Goal: Task Accomplishment & Management: Use online tool/utility

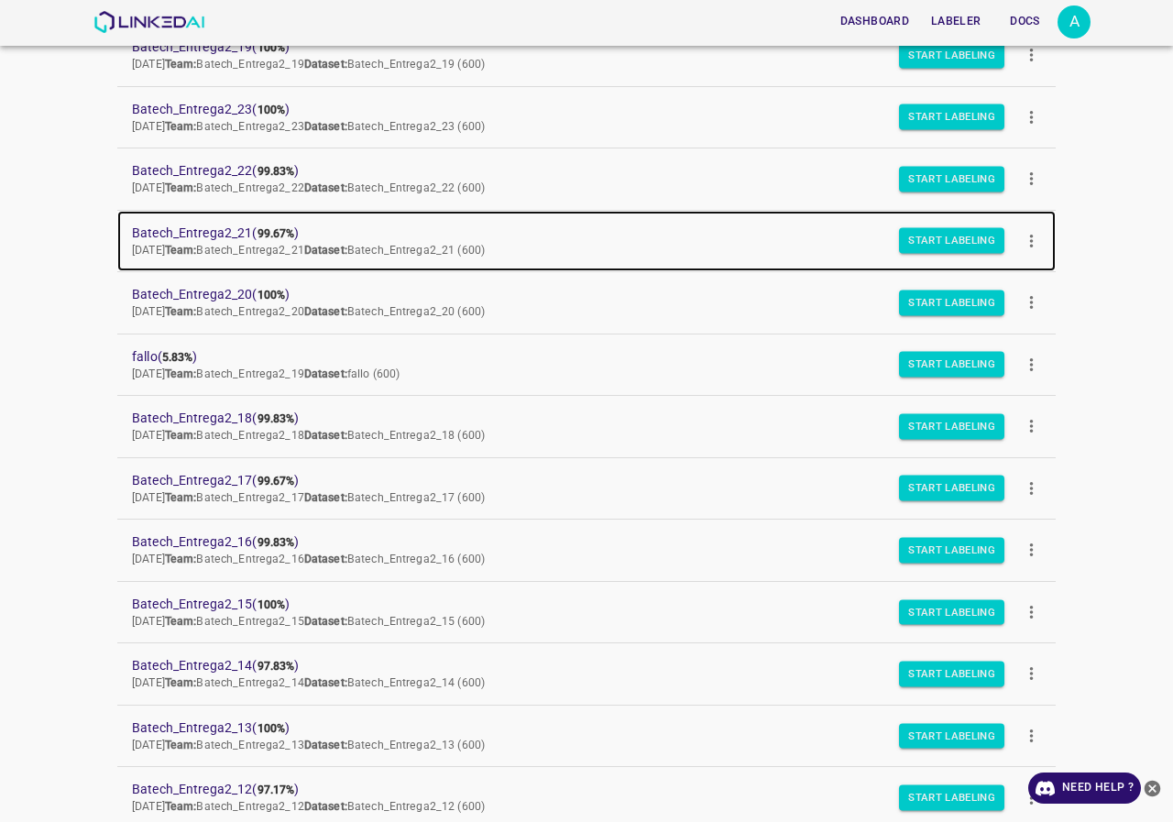
scroll to position [44, 0]
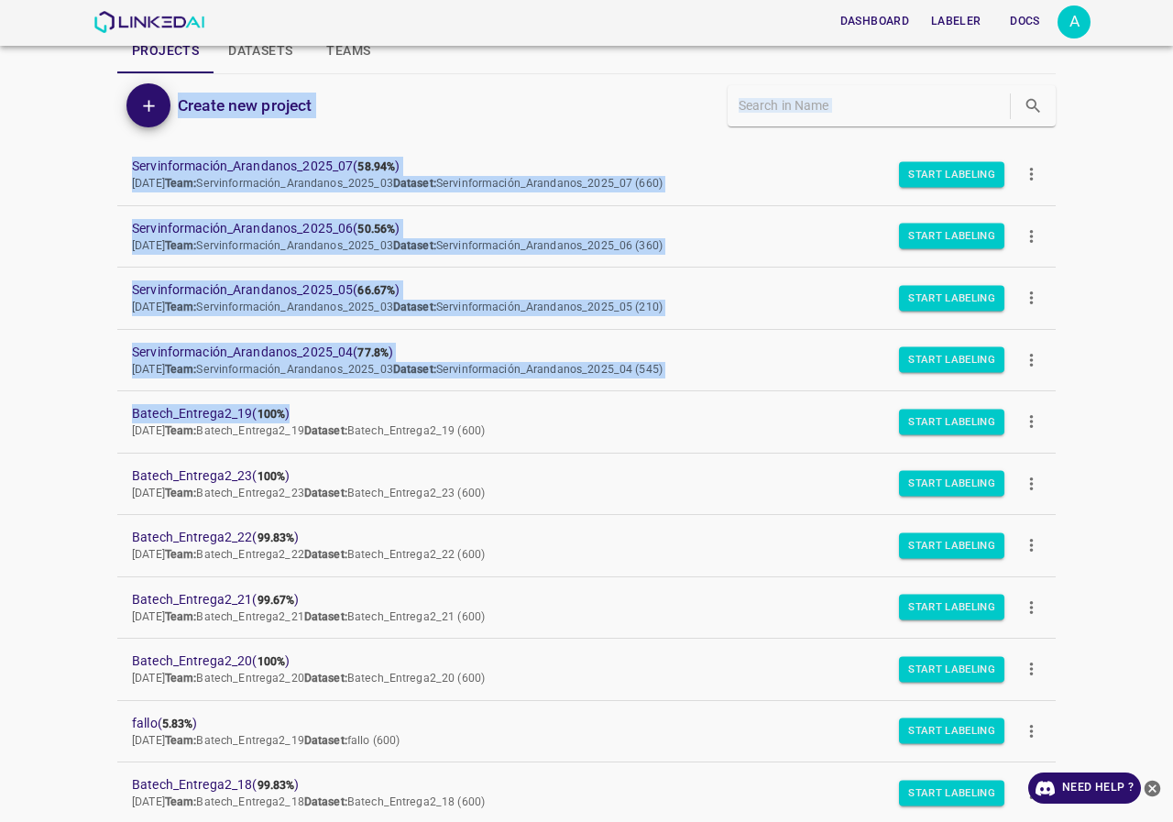
drag, startPoint x: 65, startPoint y: 129, endPoint x: 806, endPoint y: 394, distance: 786.7
click at [806, 394] on div "Dashboard Labeler Docs A Projects Datasets Teams Create new project Servinforma…" at bounding box center [586, 411] width 1173 height 822
click at [0, 230] on div "Dashboard Labeler Docs A Projects Datasets Teams Create new project Servinforma…" at bounding box center [586, 411] width 1173 height 822
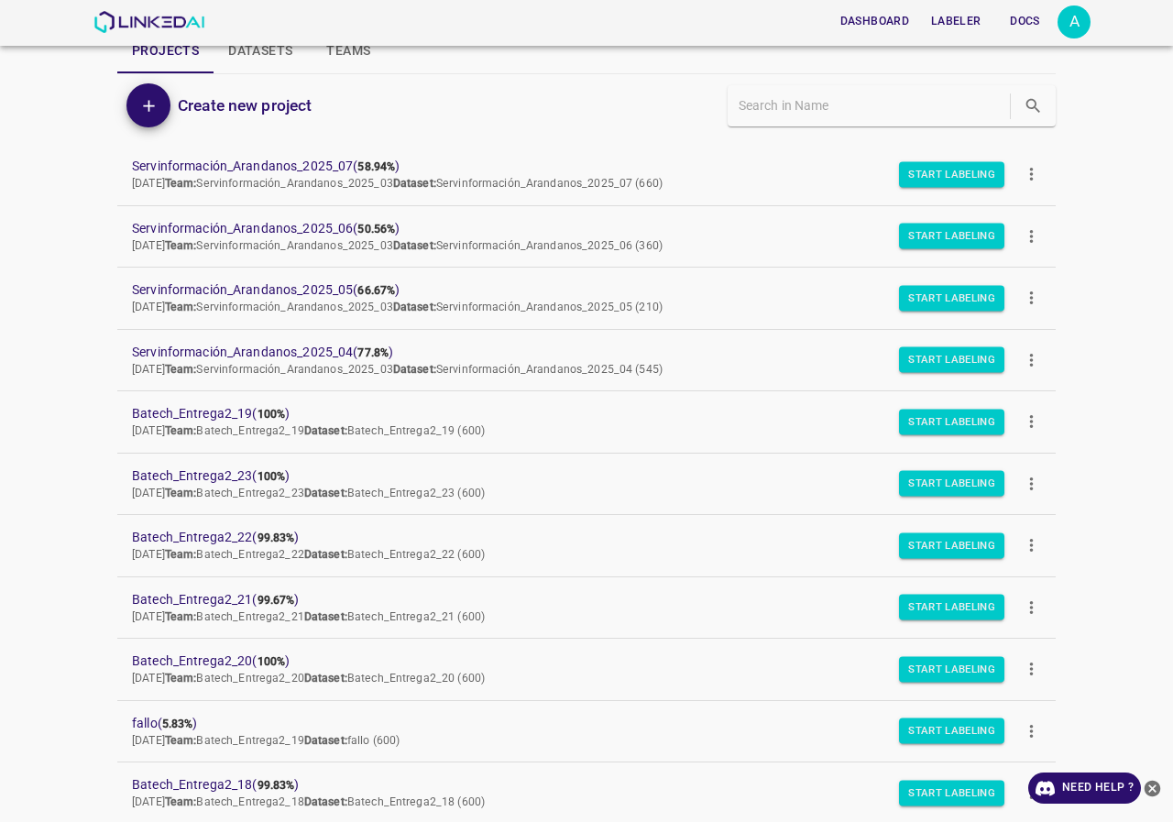
drag, startPoint x: 39, startPoint y: 151, endPoint x: 800, endPoint y: 384, distance: 795.7
click at [800, 384] on div "Dashboard Labeler Docs A Projects Datasets Teams Create new project Servinforma…" at bounding box center [586, 411] width 1173 height 822
click at [39, 160] on div "Dashboard Labeler Docs A Projects Datasets Teams Create new project Servinforma…" at bounding box center [586, 411] width 1173 height 822
drag, startPoint x: 37, startPoint y: 148, endPoint x: 785, endPoint y: 378, distance: 782.7
click at [785, 378] on div "Dashboard Labeler Docs A Projects Datasets Teams Create new project Servinforma…" at bounding box center [586, 411] width 1173 height 822
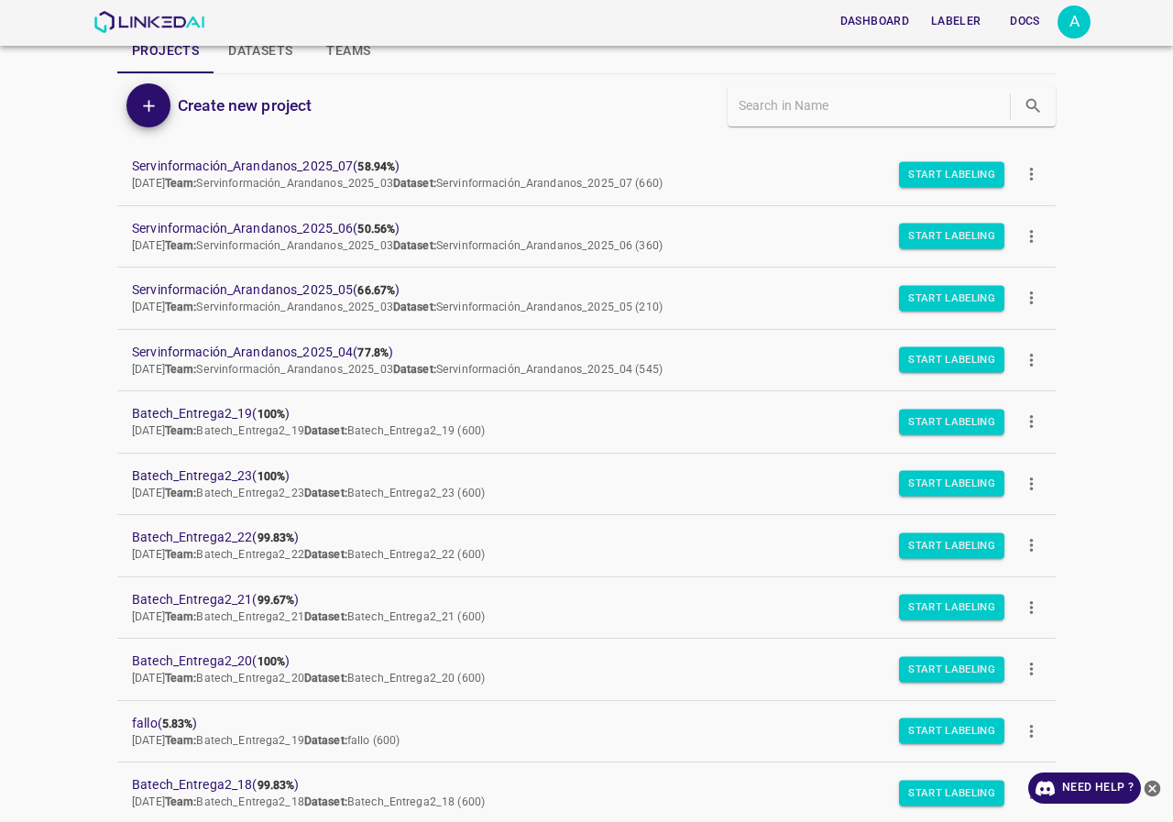
click at [54, 337] on div "Dashboard Labeler Docs A Projects Datasets Teams Create new project Servinforma…" at bounding box center [586, 411] width 1173 height 822
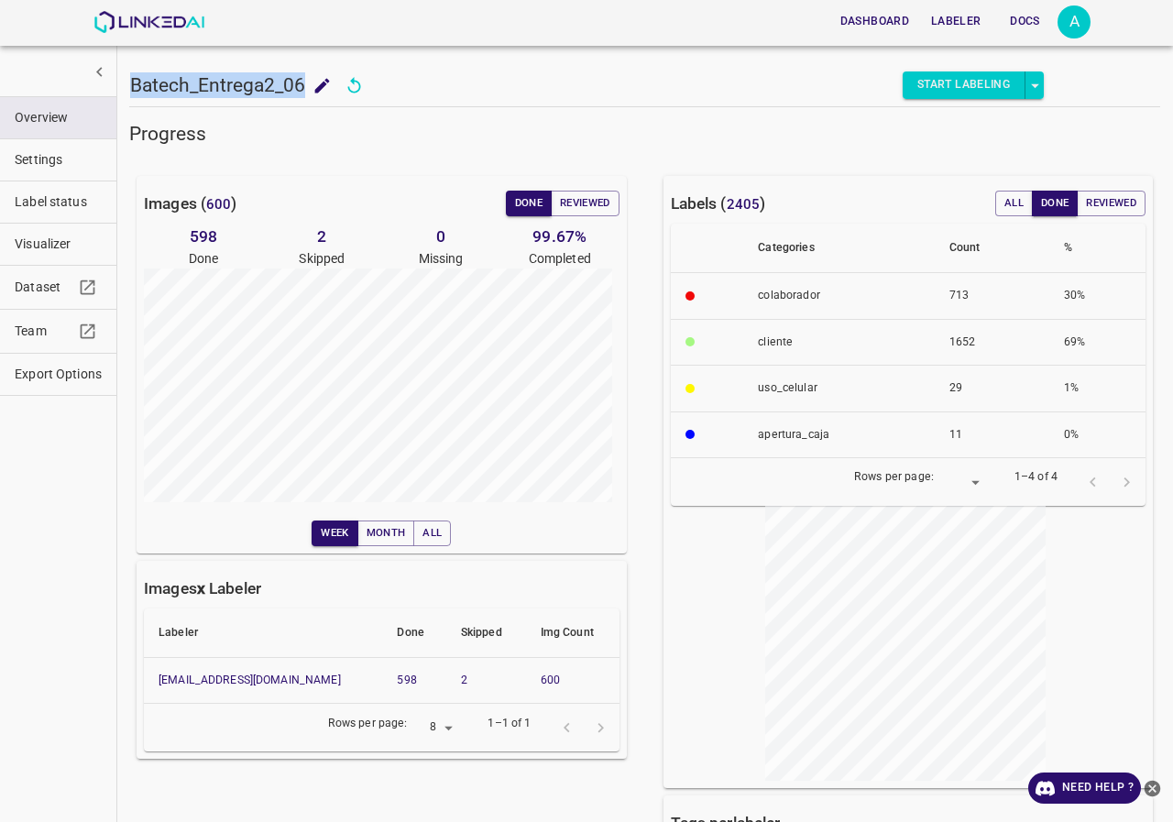
click at [292, 93] on h5 "Batech_Entrega2_06" at bounding box center [217, 85] width 175 height 26
drag, startPoint x: 287, startPoint y: 81, endPoint x: 300, endPoint y: 79, distance: 13.0
click at [300, 79] on h5 "Batech_Entrega2_06" at bounding box center [217, 85] width 175 height 26
click at [122, 315] on div "Images ( 600 ) Done Reviewed 598 Done 2 Skipped 0 Missing 99.67 % Completed Wee…" at bounding box center [370, 574] width 527 height 855
drag, startPoint x: 130, startPoint y: 82, endPoint x: 338, endPoint y: 82, distance: 208.1
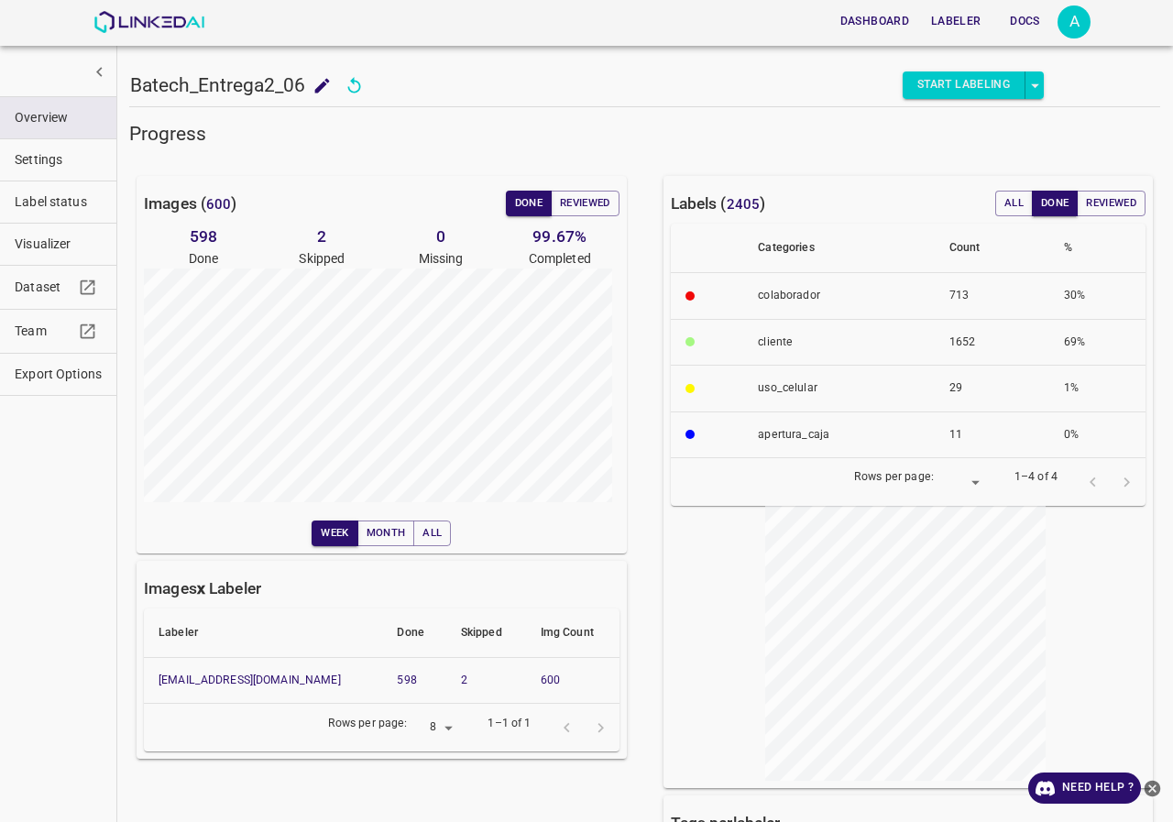
click at [338, 82] on div "Batech_Entrega2_06 Batech_Entrega2_06" at bounding box center [234, 86] width 209 height 28
click at [470, 130] on h5 "Progress" at bounding box center [644, 134] width 1031 height 26
click at [1156, 791] on icon "close-help" at bounding box center [1152, 788] width 19 height 19
click at [597, 207] on button "Reviewed" at bounding box center [585, 204] width 69 height 26
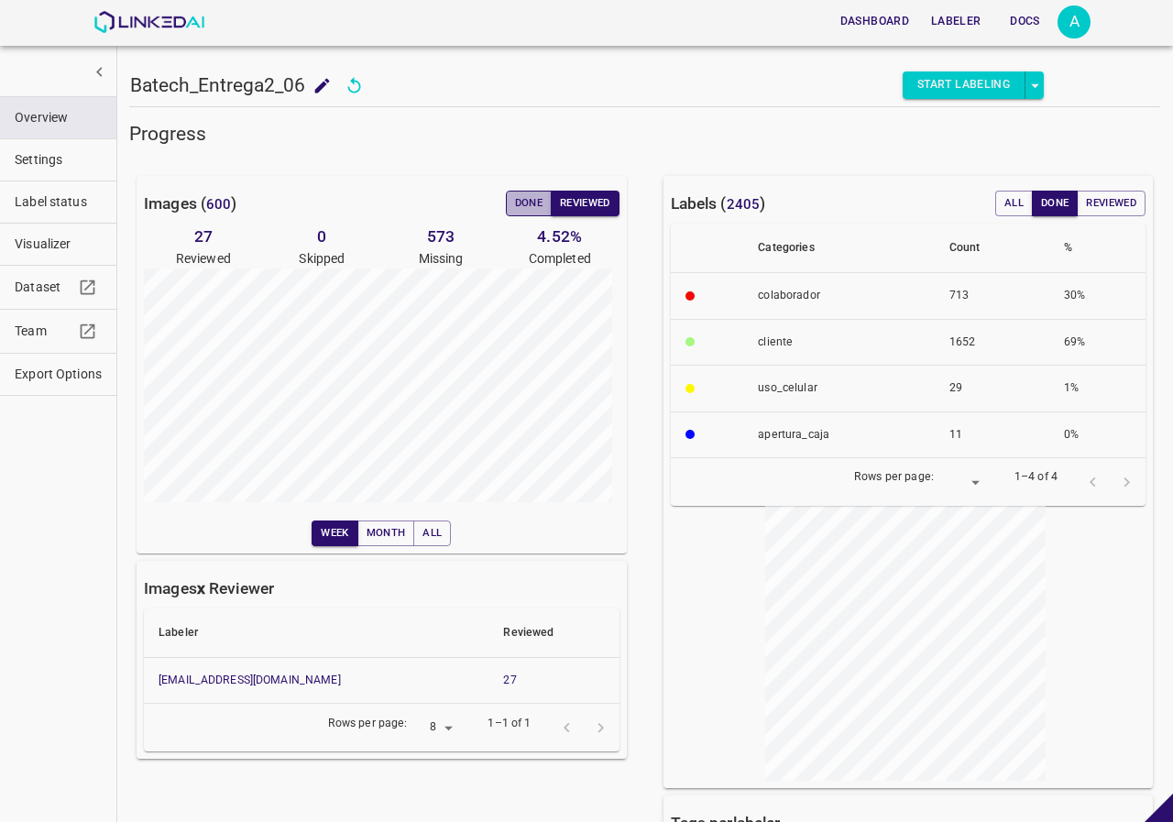
click at [529, 210] on button "Done" at bounding box center [529, 204] width 46 height 26
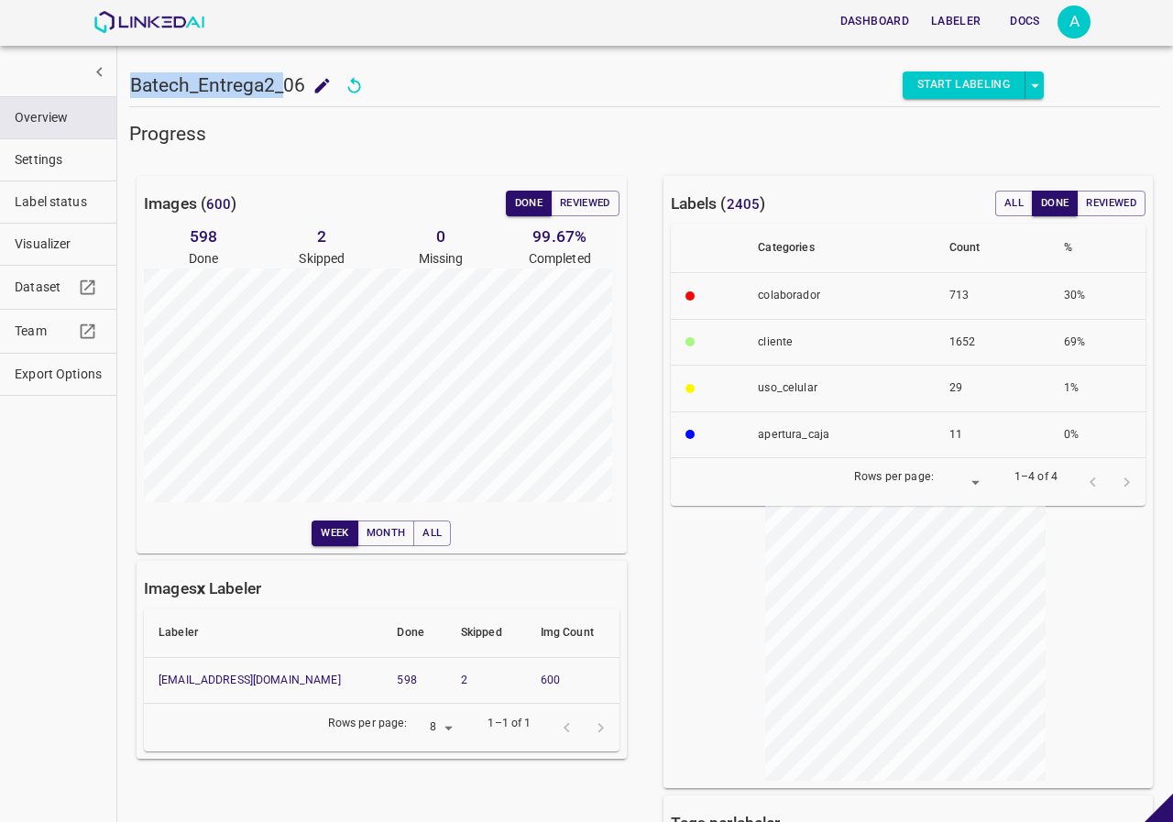
drag, startPoint x: 288, startPoint y: 79, endPoint x: 307, endPoint y: 96, distance: 26.0
click at [307, 96] on div "Batech_Entrega2_06 Batech_Entrega2_06" at bounding box center [234, 86] width 209 height 28
click at [251, 200] on div "Images ( 600 ) Done Reviewed" at bounding box center [382, 204] width 476 height 26
drag, startPoint x: 127, startPoint y: 83, endPoint x: 303, endPoint y: 79, distance: 176.1
click at [303, 79] on div "Batech_Entrega2_06 Batech_Entrega2_06 Start Labeling Progress Images ( 600 ) Do…" at bounding box center [644, 411] width 1057 height 822
